Goal: Use online tool/utility: Utilize a website feature to perform a specific function

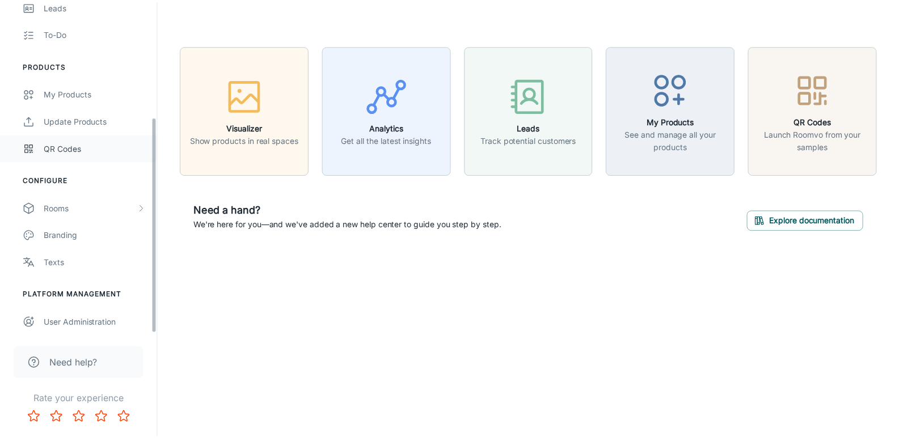
scroll to position [178, 0]
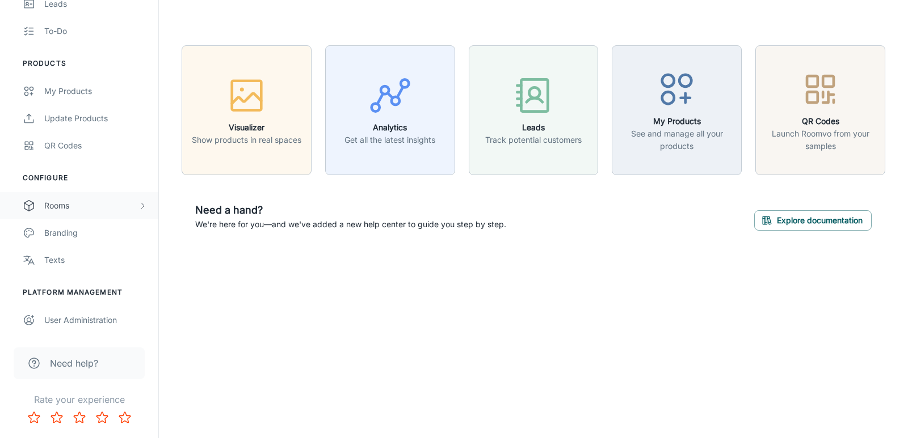
click at [69, 211] on div "Rooms" at bounding box center [91, 206] width 94 height 12
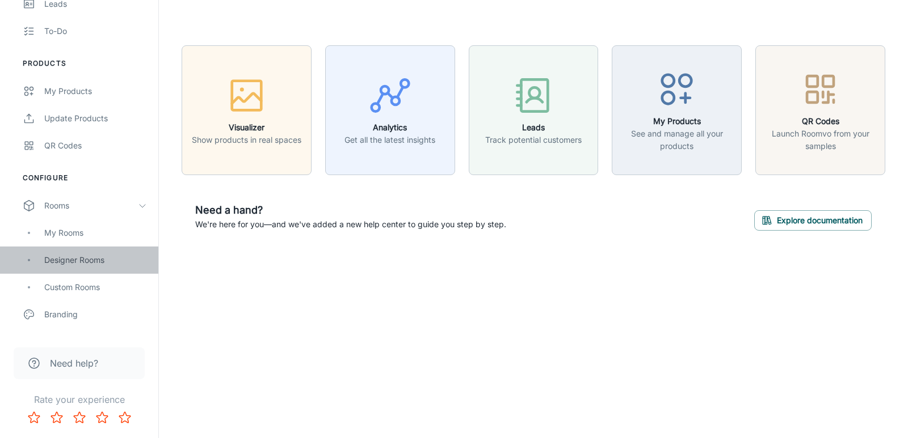
click at [77, 263] on div "Designer Rooms" at bounding box center [95, 260] width 103 height 12
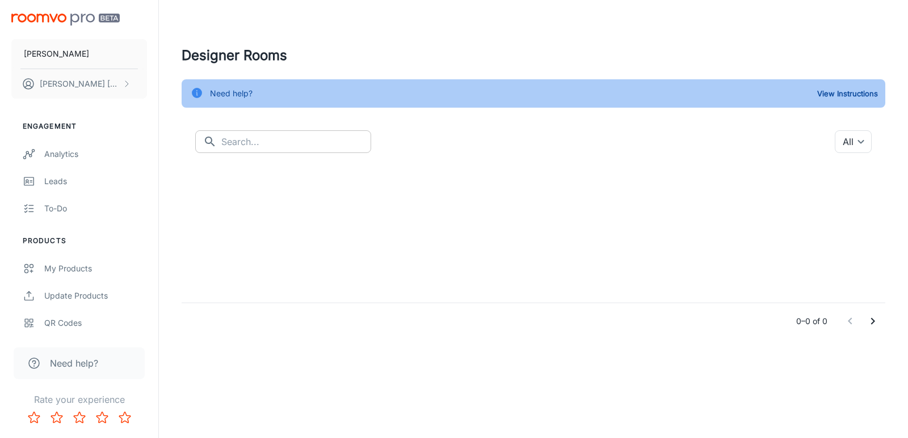
click at [270, 147] on input "text" at bounding box center [296, 141] width 150 height 23
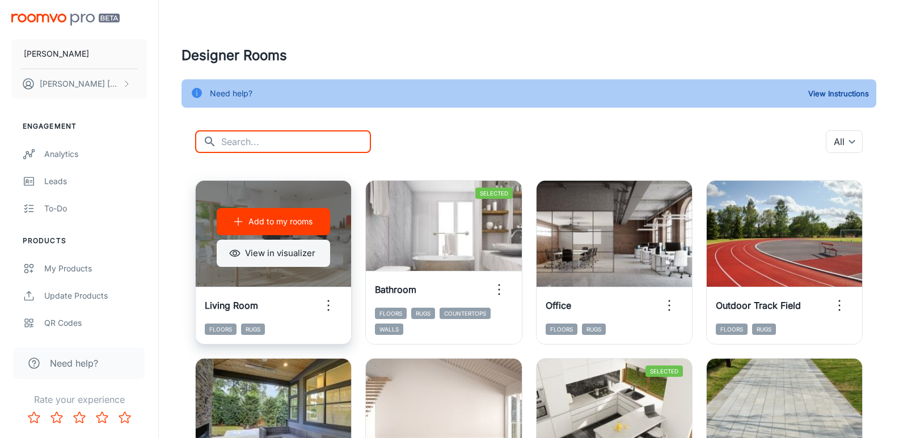
click at [266, 258] on button "View in visualizer" at bounding box center [273, 253] width 113 height 27
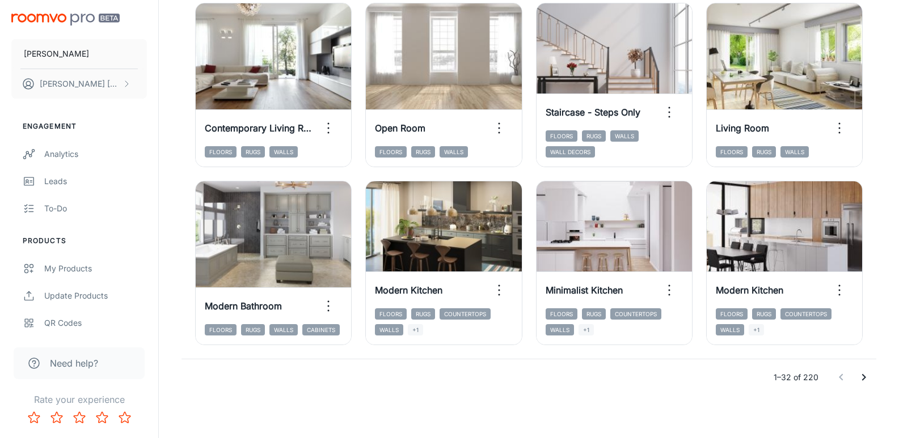
scroll to position [1248, 0]
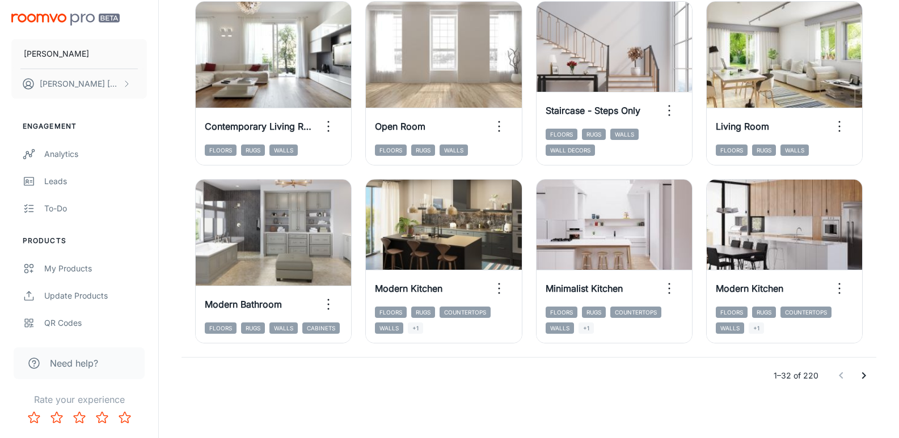
click at [864, 375] on icon "Go to next page" at bounding box center [864, 376] width 4 height 7
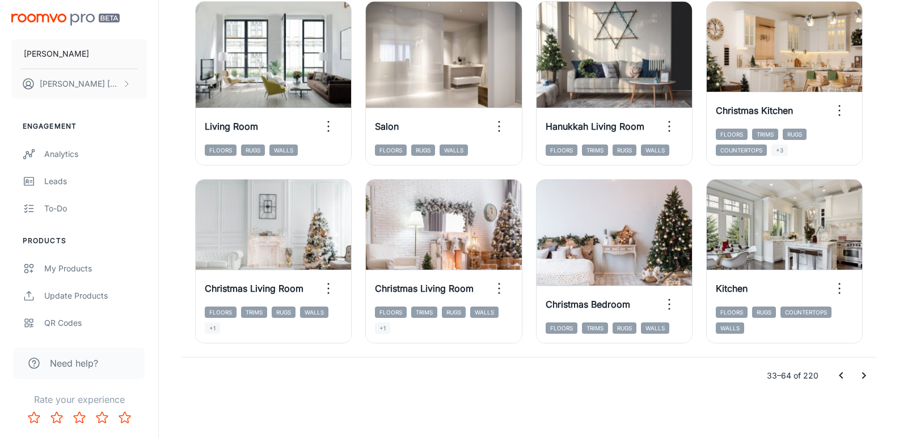
scroll to position [1249, 0]
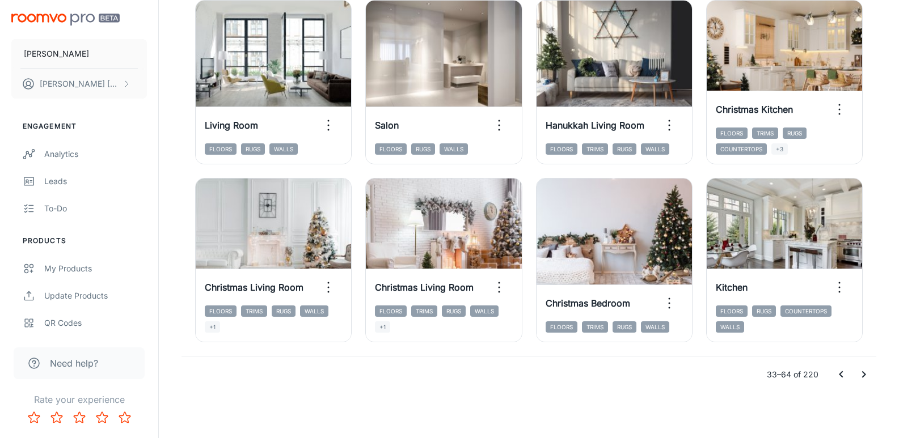
click at [866, 378] on icon "Go to next page" at bounding box center [864, 375] width 14 height 14
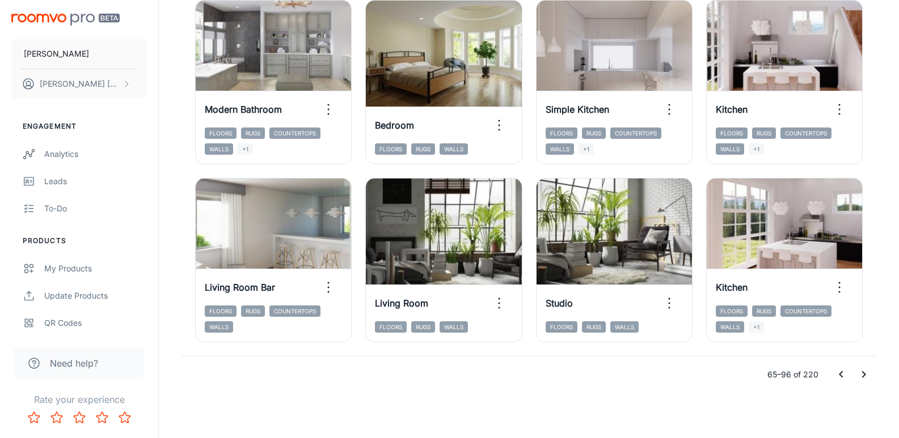
drag, startPoint x: 867, startPoint y: 373, endPoint x: 847, endPoint y: 434, distance: 63.9
click at [867, 373] on icon "Go to next page" at bounding box center [864, 375] width 14 height 14
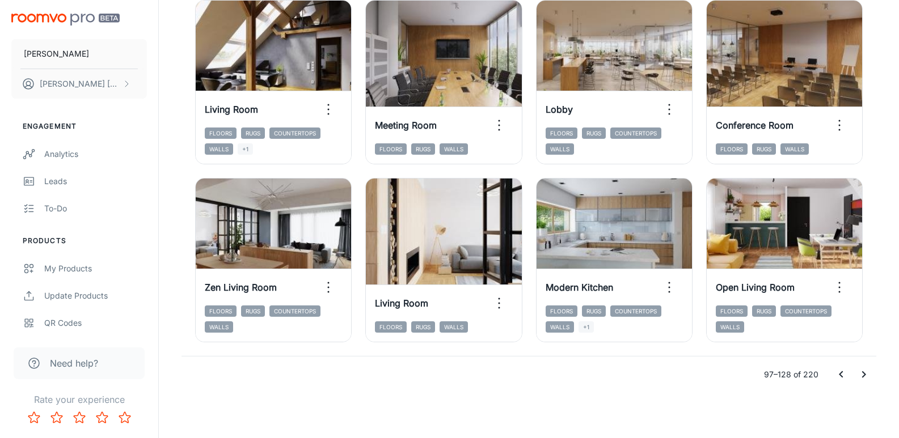
click at [868, 377] on icon "Go to next page" at bounding box center [864, 375] width 14 height 14
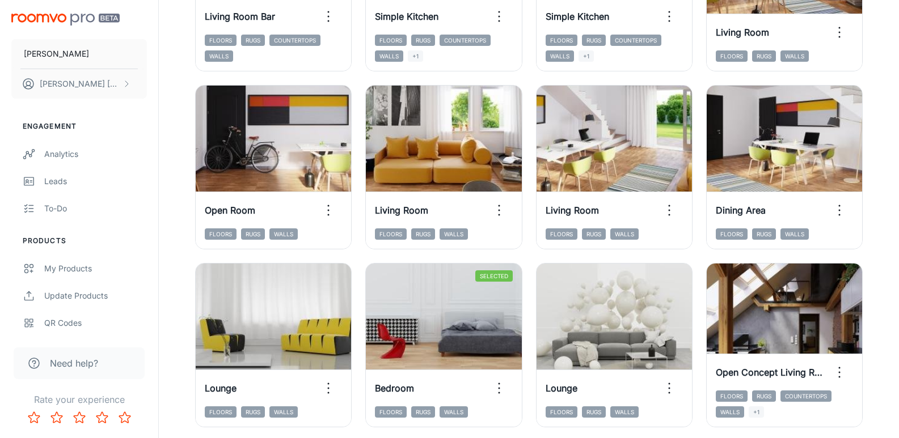
scroll to position [228, 0]
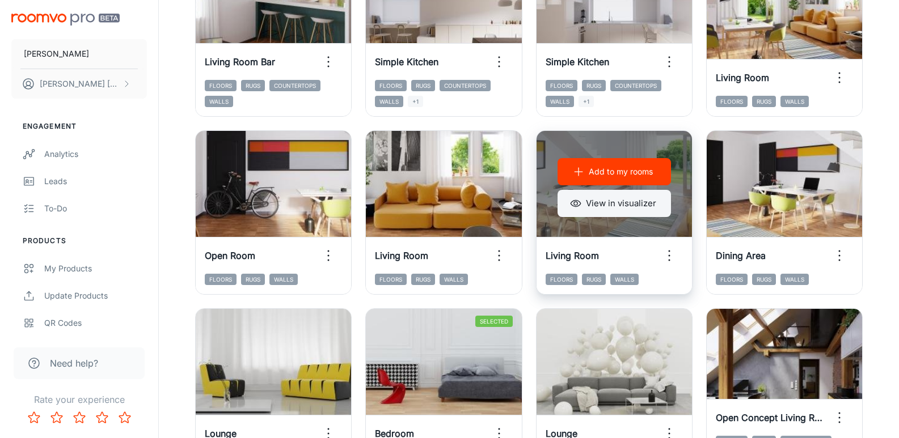
click at [642, 213] on button "View in visualizer" at bounding box center [614, 203] width 113 height 27
